Goal: Task Accomplishment & Management: Use online tool/utility

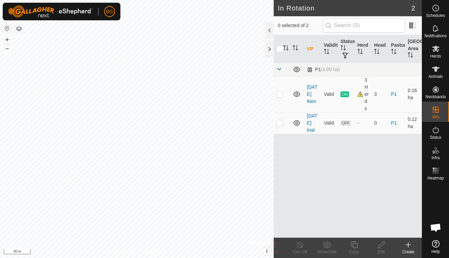
click at [408, 246] on icon at bounding box center [408, 245] width 0 height 5
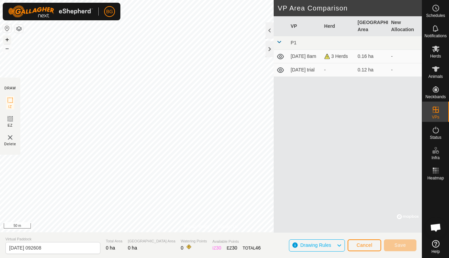
click at [7, 41] on button "+" at bounding box center [7, 40] width 8 height 8
click at [9, 49] on button "–" at bounding box center [7, 48] width 8 height 8
click at [7, 40] on button "+" at bounding box center [7, 40] width 8 height 8
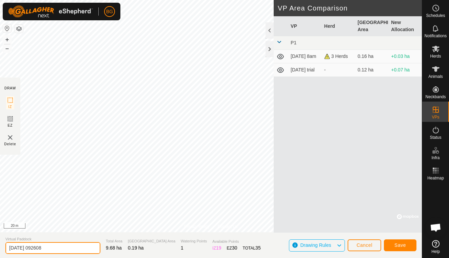
click at [57, 249] on input "[DATE] 092608" at bounding box center [52, 248] width 95 height 12
type input "[DATE] 930am"
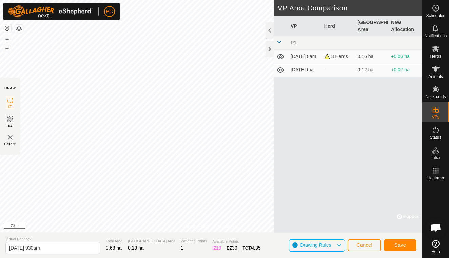
click at [395, 245] on span "Save" at bounding box center [400, 245] width 12 height 5
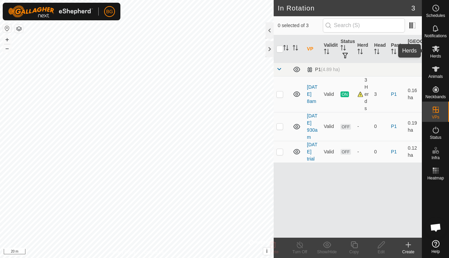
click at [433, 49] on icon at bounding box center [435, 49] width 7 height 6
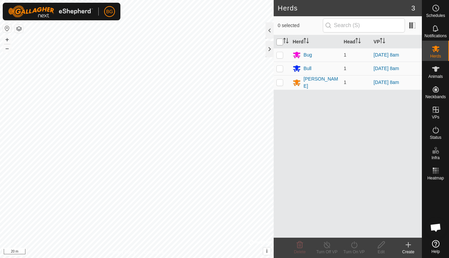
click at [280, 40] on input "checkbox" at bounding box center [279, 42] width 7 height 7
checkbox input "true"
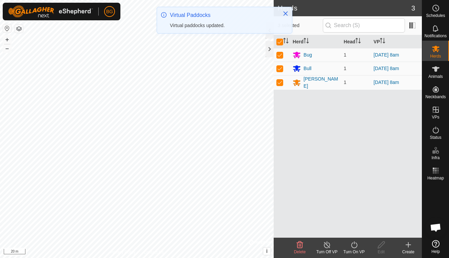
click at [356, 249] on div "Turn On VP" at bounding box center [353, 252] width 27 height 6
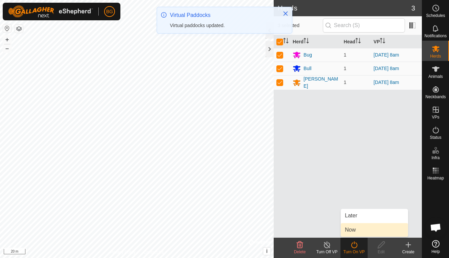
click at [353, 232] on link "Now" at bounding box center [374, 230] width 67 height 14
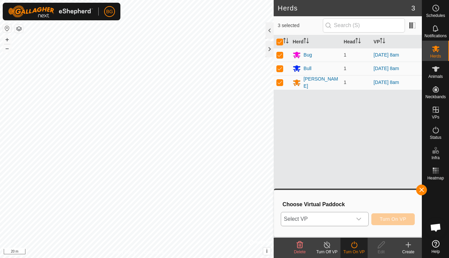
click at [359, 220] on icon "dropdown trigger" at bounding box center [358, 219] width 5 height 5
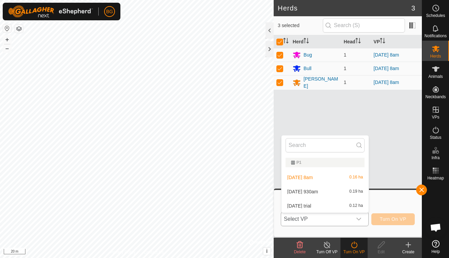
click at [332, 194] on li "[DATE] 930am 0.19 ha" at bounding box center [324, 192] width 87 height 14
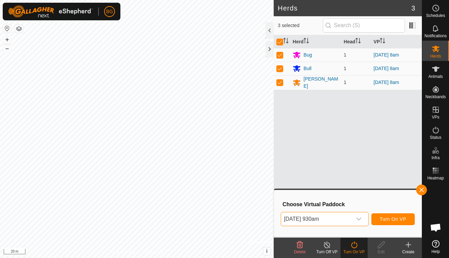
click at [392, 220] on span "Turn On VP" at bounding box center [392, 219] width 26 height 5
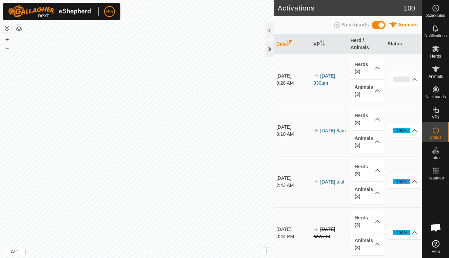
click at [270, 45] on div at bounding box center [269, 49] width 8 height 16
